Goal: Information Seeking & Learning: Learn about a topic

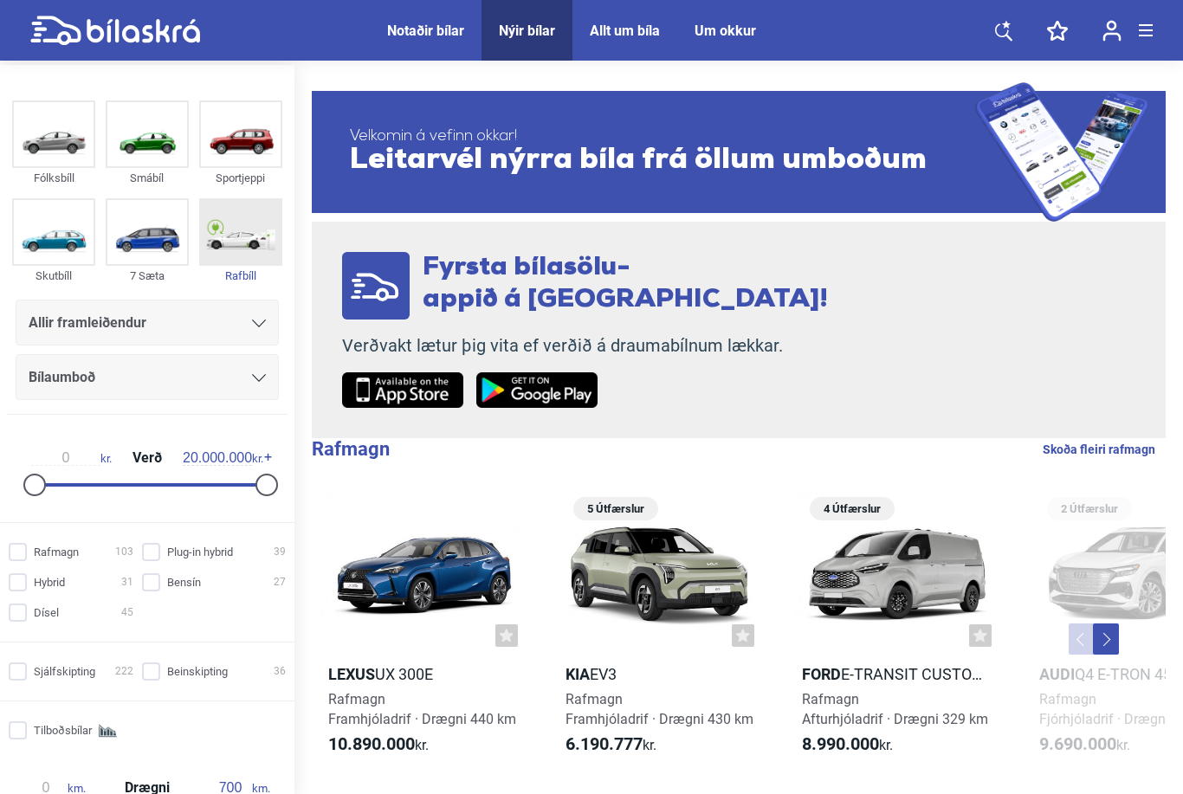
click at [241, 239] on img at bounding box center [241, 232] width 80 height 64
checkbox input "true"
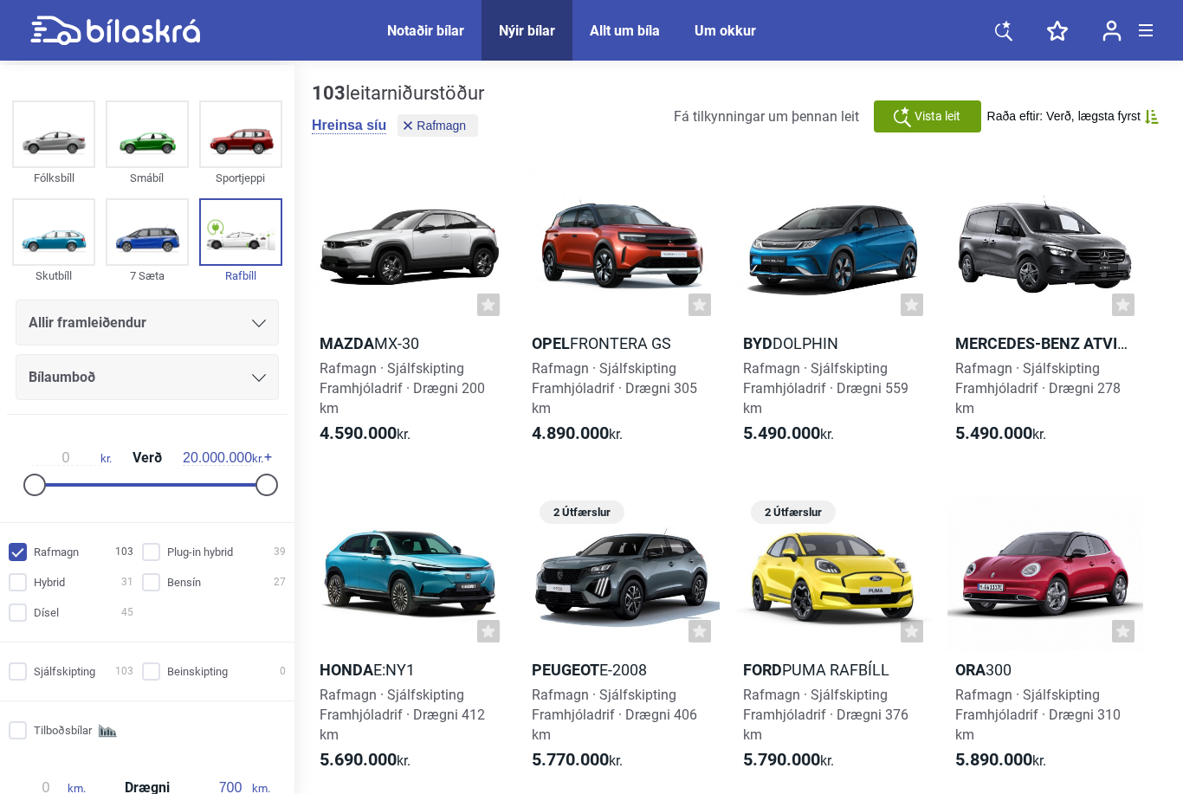
click at [238, 327] on div "Allir framleiðendur" at bounding box center [147, 323] width 237 height 24
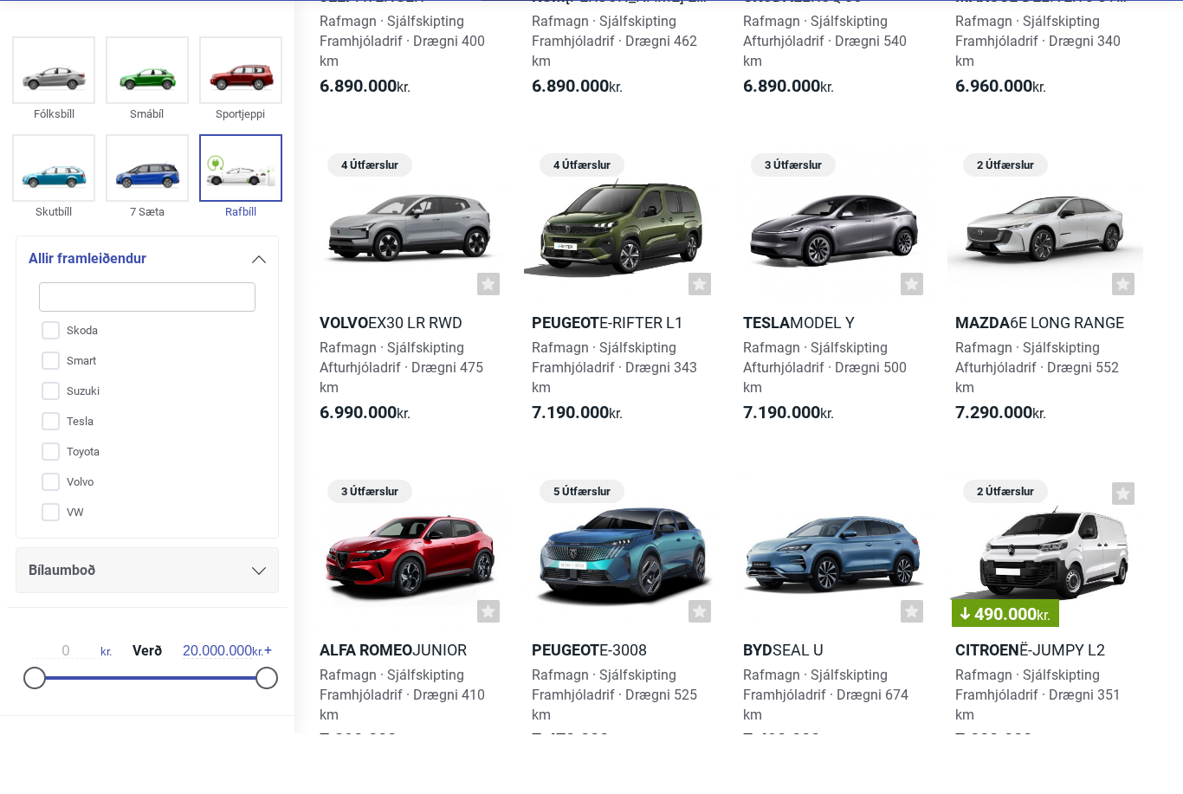
scroll to position [1921, 0]
click at [1069, 372] on h2 "Mazda 6e Long range" at bounding box center [1046, 382] width 197 height 20
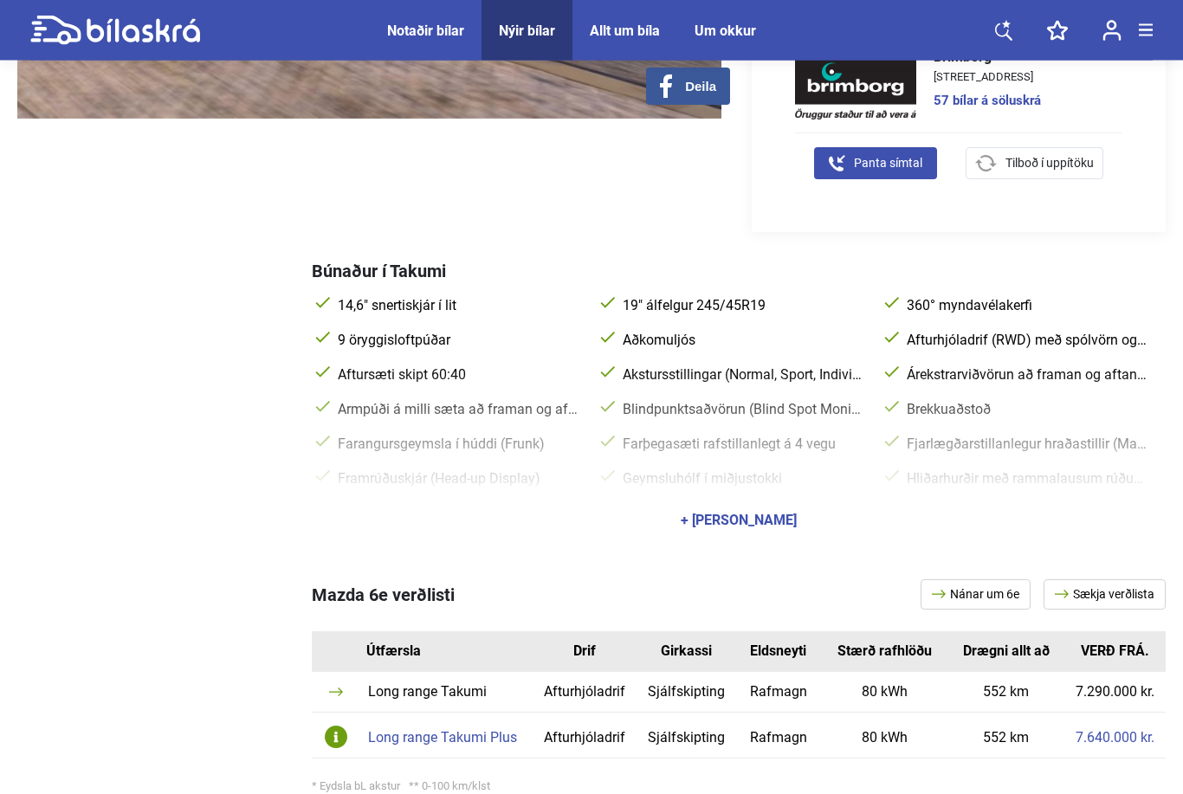
scroll to position [527, 0]
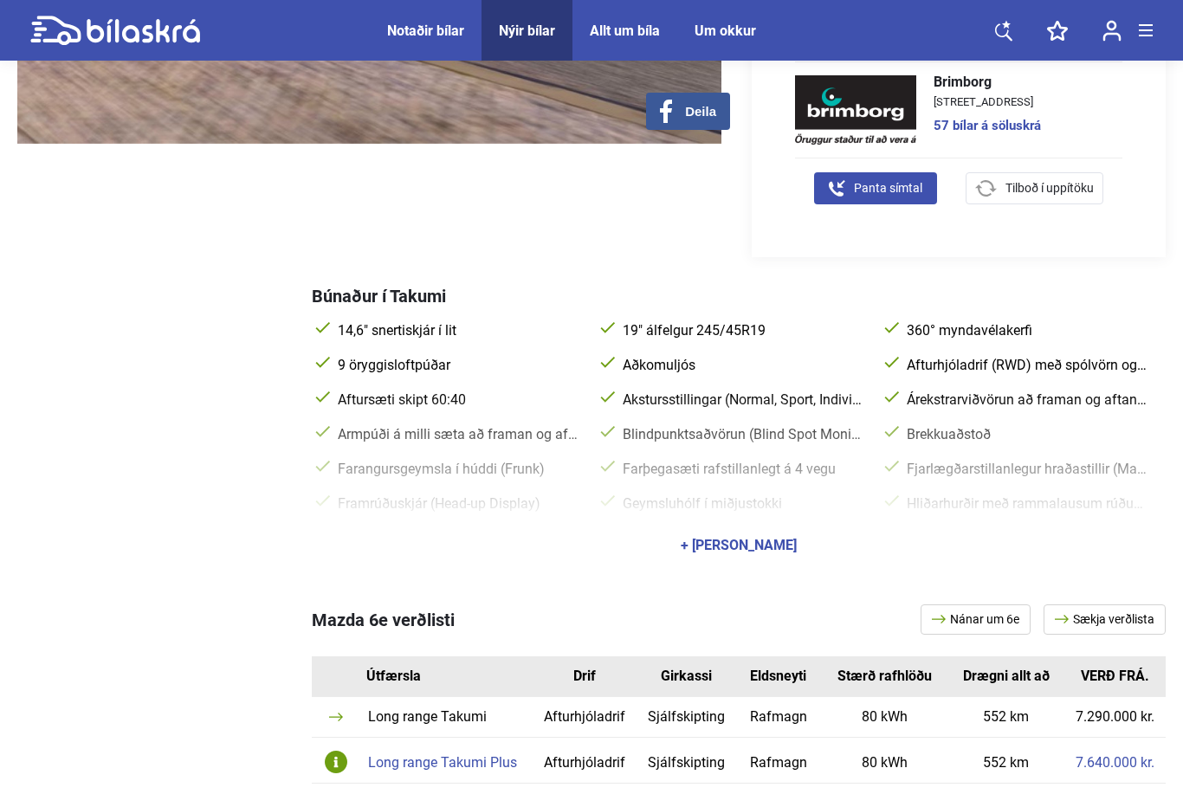
click at [751, 539] on div "+ [PERSON_NAME]" at bounding box center [739, 546] width 116 height 14
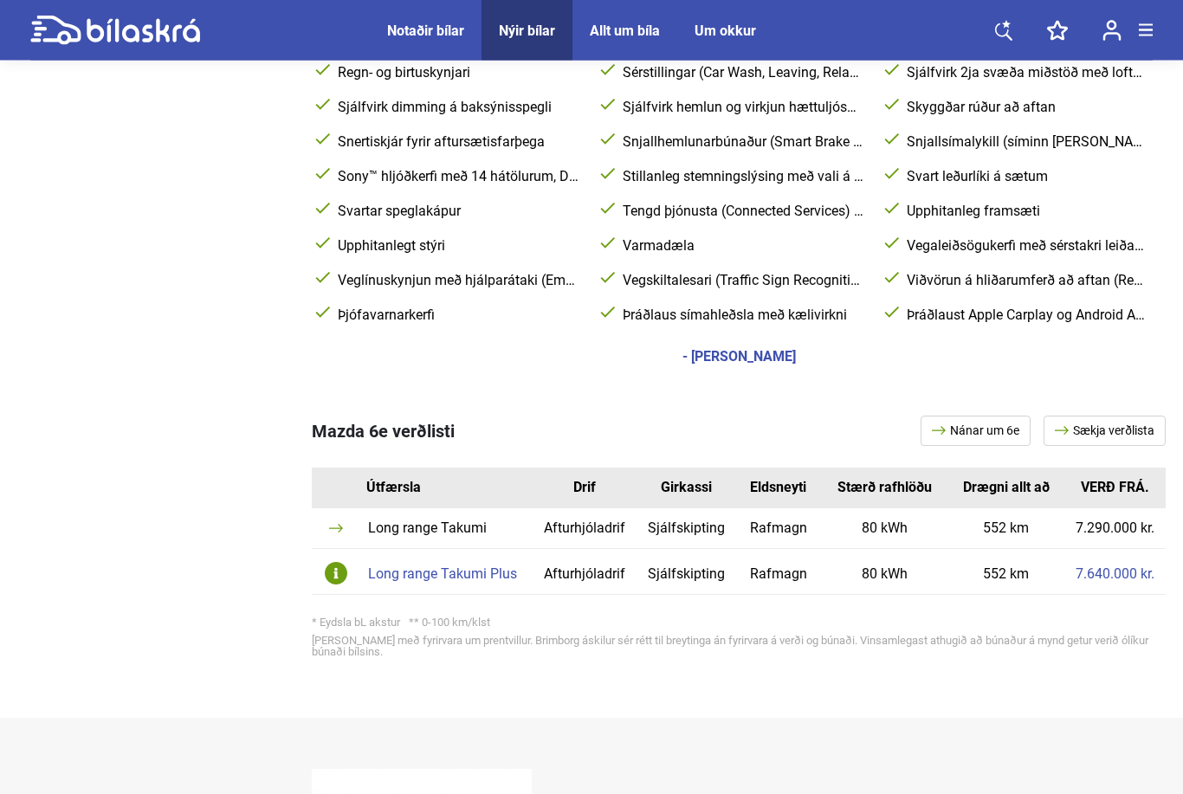
scroll to position [1133, 0]
click at [447, 566] on div "Long range Takumi Plus" at bounding box center [446, 573] width 157 height 14
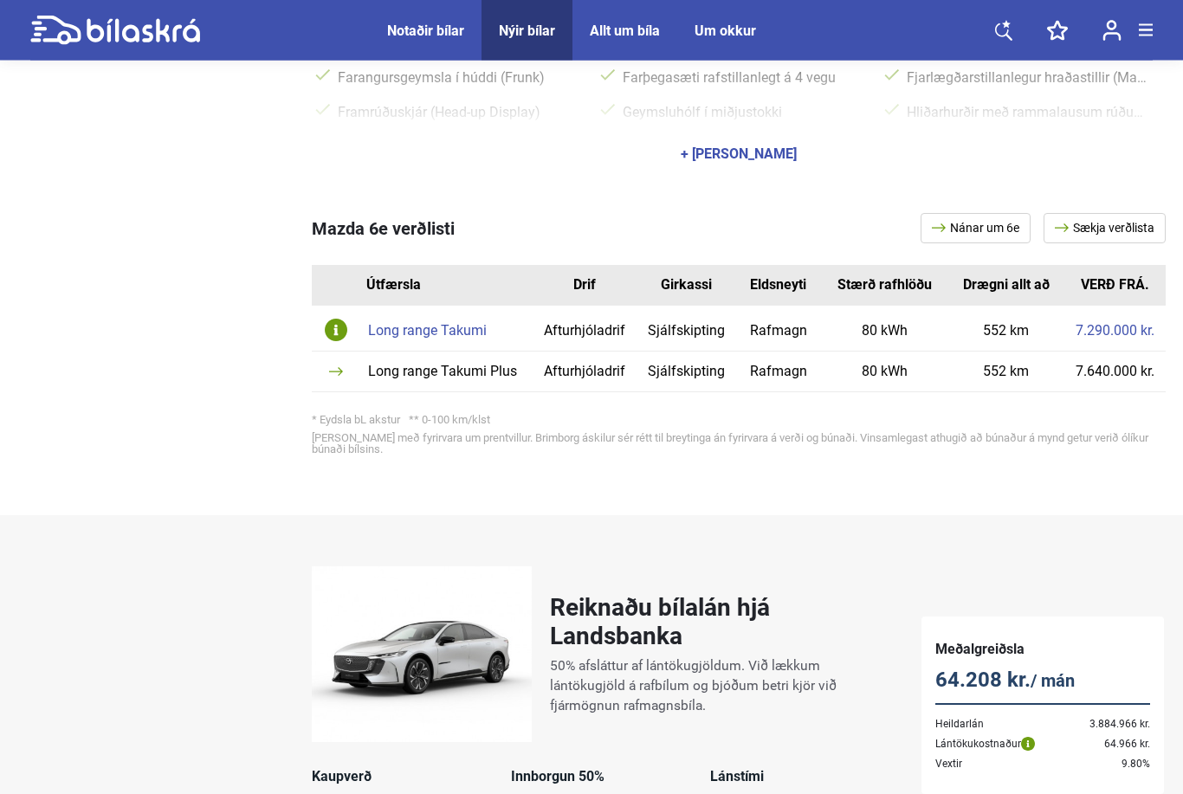
scroll to position [1045, 0]
click at [451, 365] on div "Long range Takumi Plus" at bounding box center [446, 372] width 157 height 14
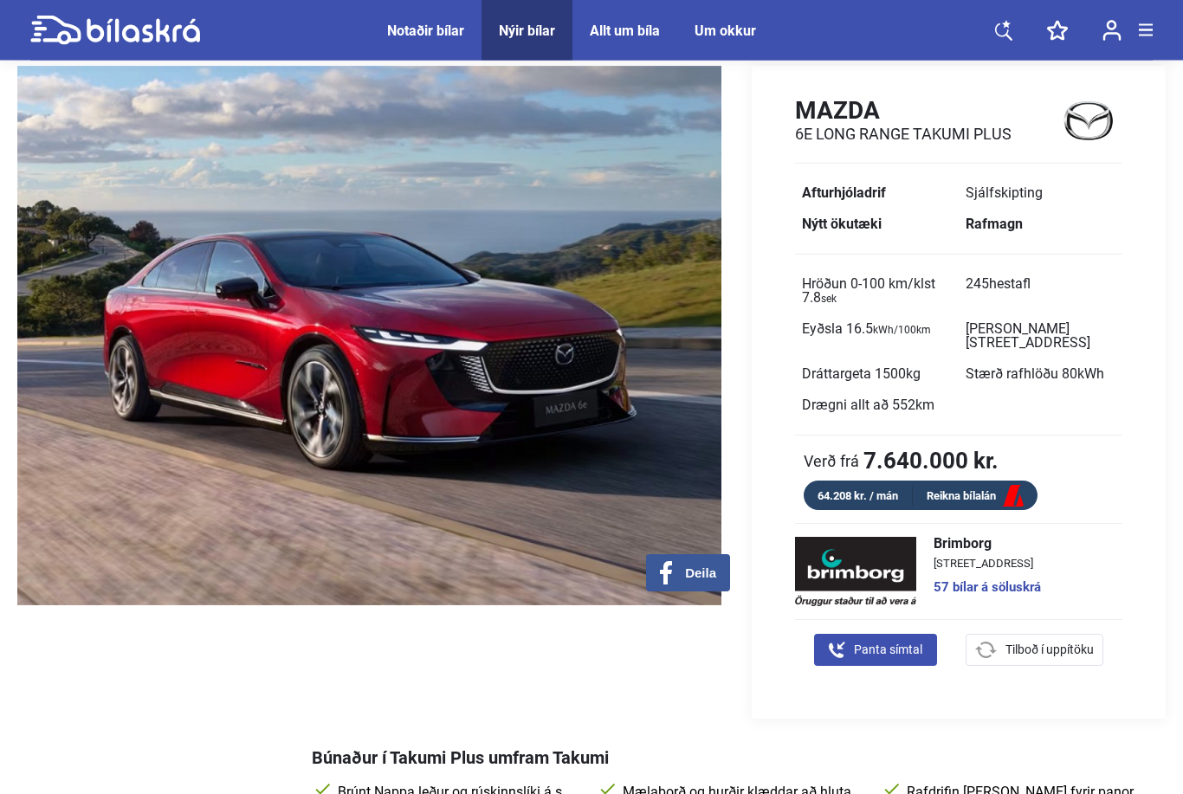
scroll to position [0, 0]
